Goal: Information Seeking & Learning: Learn about a topic

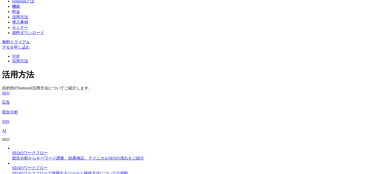
scroll to position [100, 0]
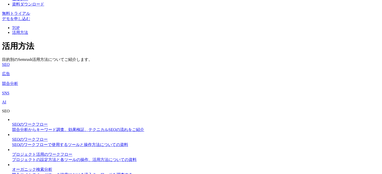
click at [12, 121] on img at bounding box center [12, 121] width 0 height 0
click at [12, 136] on img at bounding box center [12, 136] width 0 height 0
click at [12, 151] on img at bounding box center [12, 151] width 0 height 0
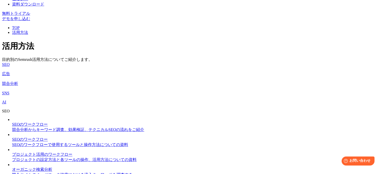
click at [12, 166] on img at bounding box center [12, 166] width 0 height 0
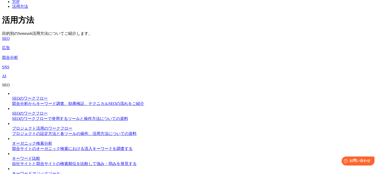
scroll to position [151, 0]
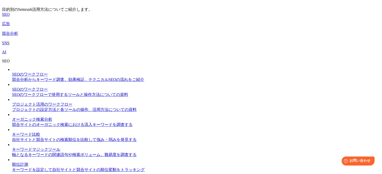
click at [12, 131] on img at bounding box center [12, 131] width 0 height 0
click at [12, 146] on img at bounding box center [12, 146] width 0 height 0
click at [12, 161] on img at bounding box center [12, 161] width 0 height 0
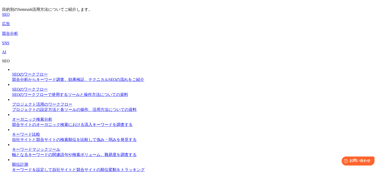
click at [12, 174] on img at bounding box center [12, 176] width 0 height 0
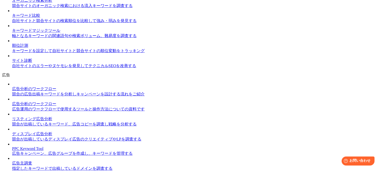
scroll to position [276, 0]
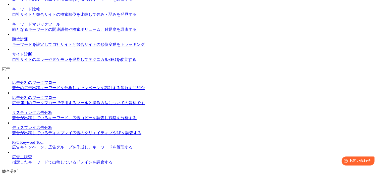
click at [12, 79] on img at bounding box center [12, 79] width 0 height 0
click at [12, 109] on img at bounding box center [12, 109] width 0 height 0
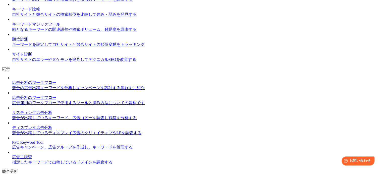
click at [12, 125] on img at bounding box center [12, 125] width 0 height 0
click at [12, 140] on img at bounding box center [12, 140] width 0 height 0
click at [12, 154] on img at bounding box center [12, 154] width 0 height 0
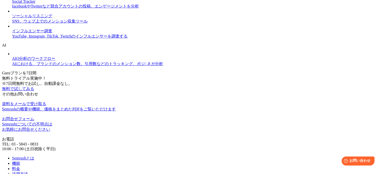
scroll to position [452, 0]
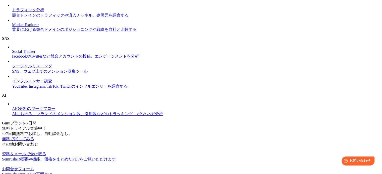
click at [12, 7] on img at bounding box center [12, 7] width 0 height 0
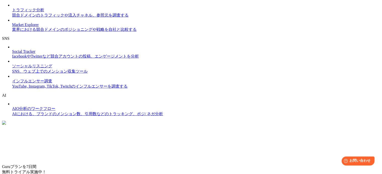
click at [6, 121] on img at bounding box center [4, 123] width 4 height 4
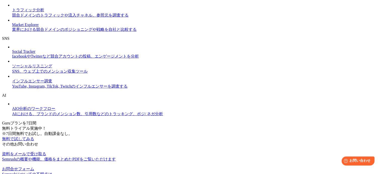
click at [12, 22] on img at bounding box center [12, 22] width 0 height 0
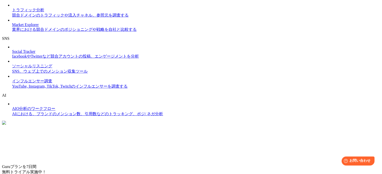
click at [6, 121] on img at bounding box center [4, 123] width 4 height 4
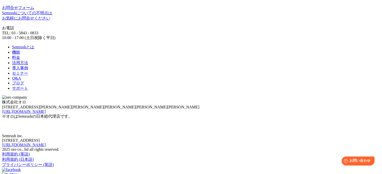
scroll to position [628, 0]
